Goal: Find specific page/section: Find specific page/section

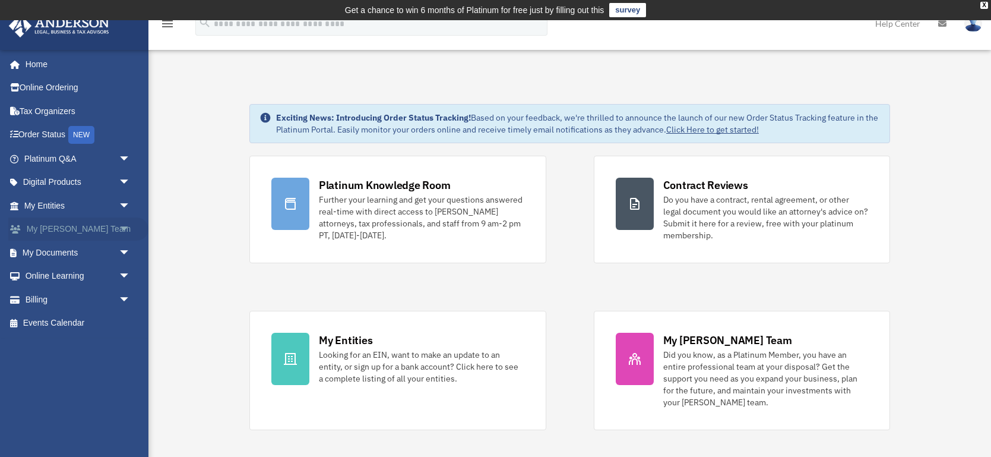
click at [125, 231] on span "arrow_drop_down" at bounding box center [131, 229] width 24 height 24
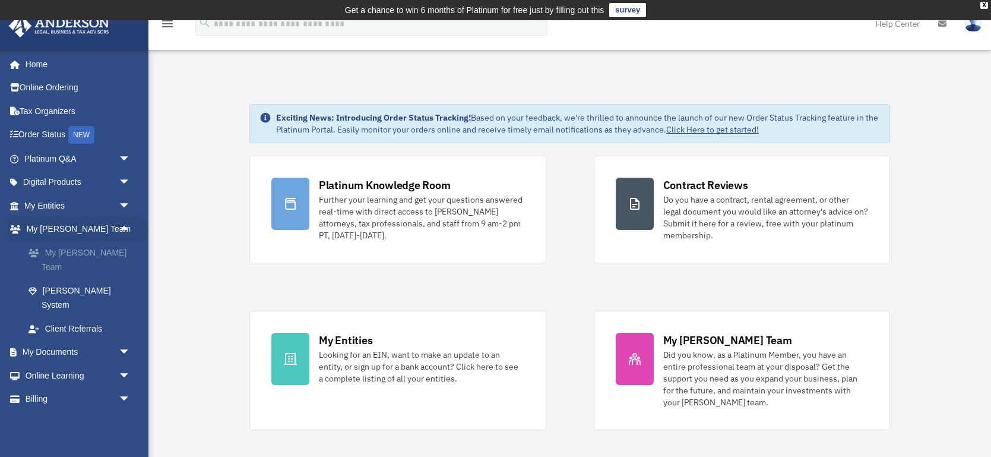
click at [102, 257] on link "My [PERSON_NAME] Team" at bounding box center [83, 260] width 132 height 38
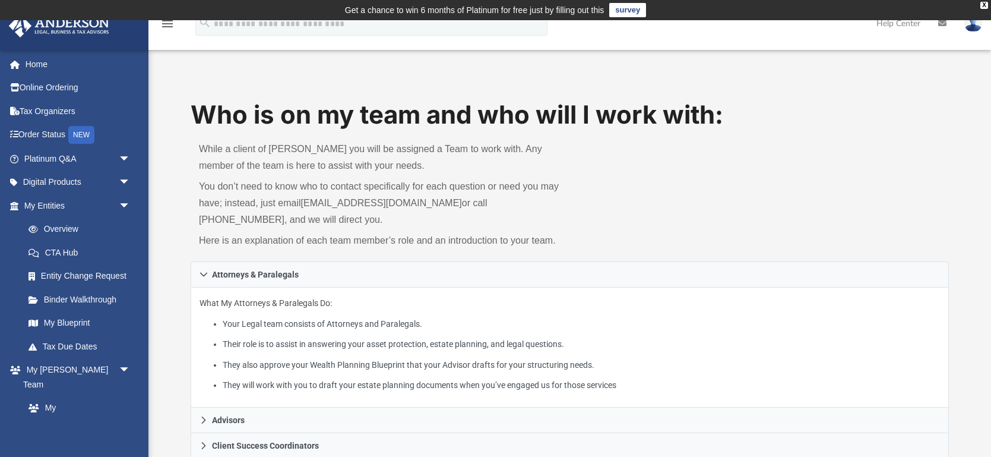
click at [321, 160] on p "While a client of [PERSON_NAME] you will be assigned a Team to work with. Any m…" at bounding box center [380, 157] width 363 height 33
